Goal: Task Accomplishment & Management: Use online tool/utility

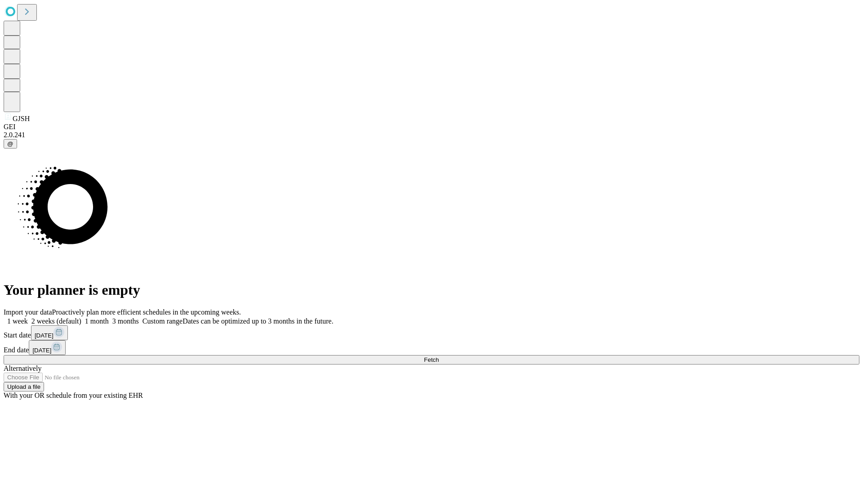
click at [439, 356] on span "Fetch" at bounding box center [431, 359] width 15 height 7
